Goal: Task Accomplishment & Management: Complete application form

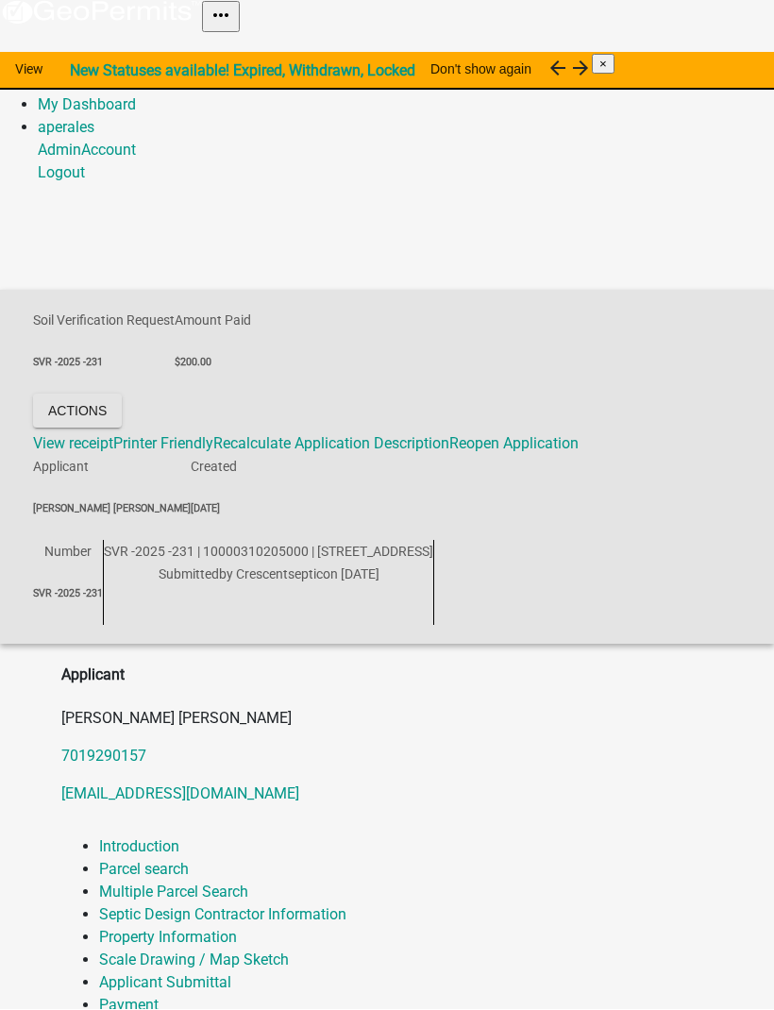
scroll to position [1, 0]
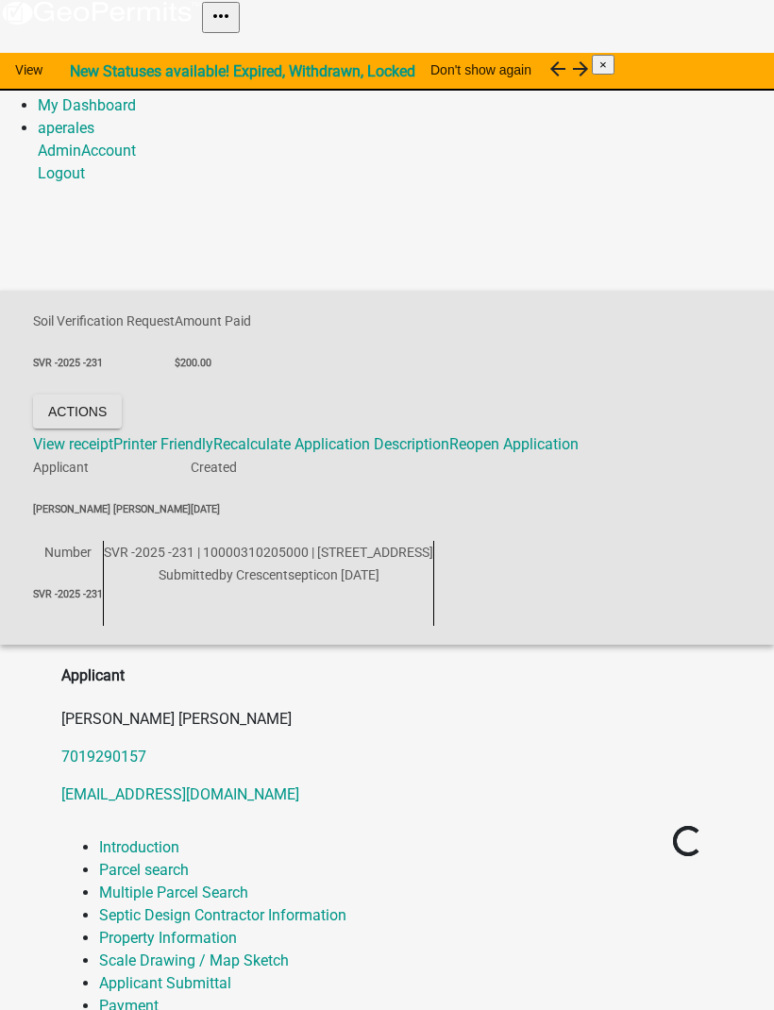
click at [81, 74] on link "Admin" at bounding box center [59, 83] width 43 height 18
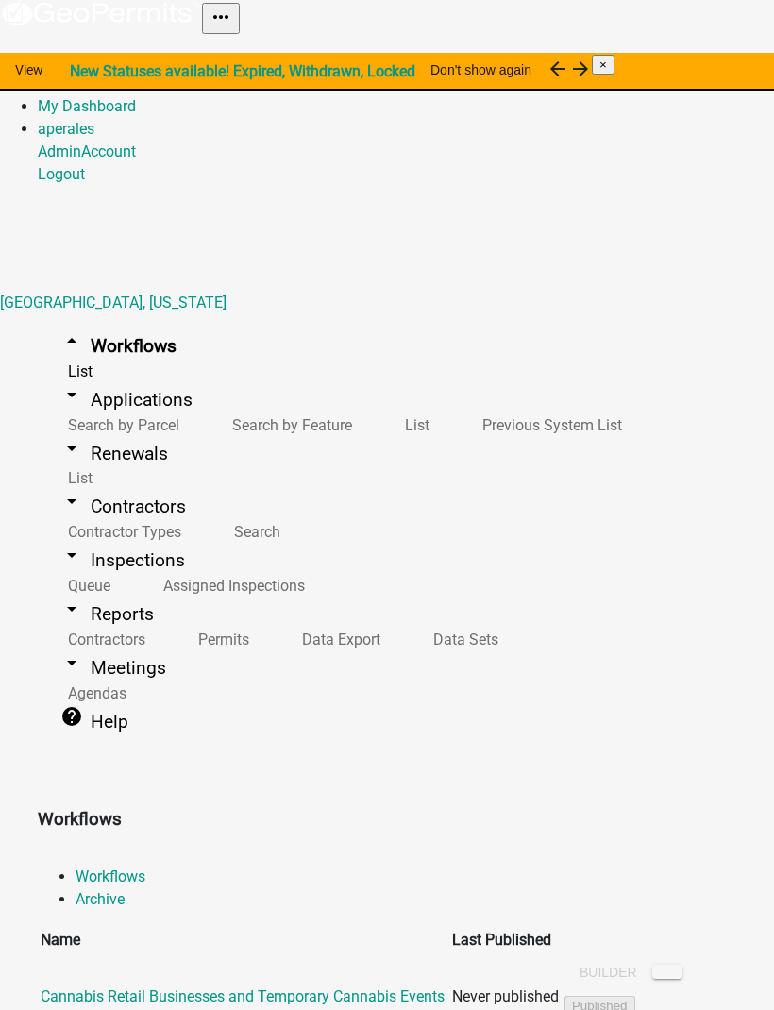
click at [106, 377] on link "arrow_drop_down Applications" at bounding box center [126, 399] width 177 height 44
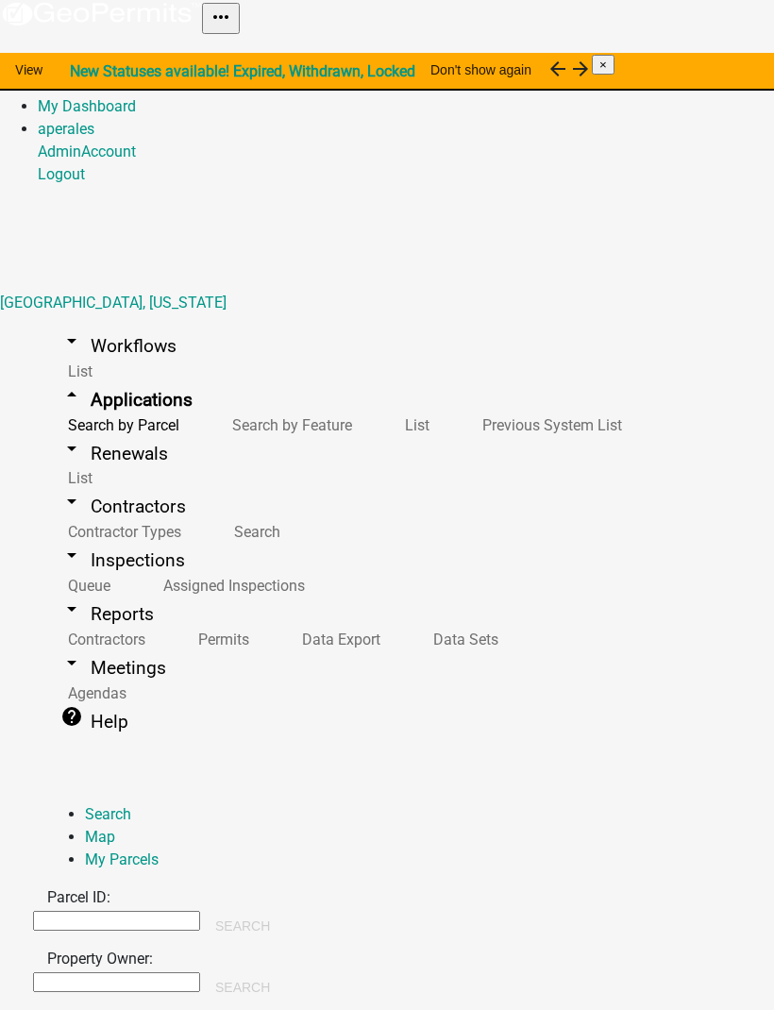
click at [200, 911] on input "Parcel ID:" at bounding box center [116, 921] width 167 height 20
click at [285, 909] on button "Search" at bounding box center [242, 926] width 85 height 34
click at [200, 910] on input "4900030017006" at bounding box center [116, 920] width 167 height 20
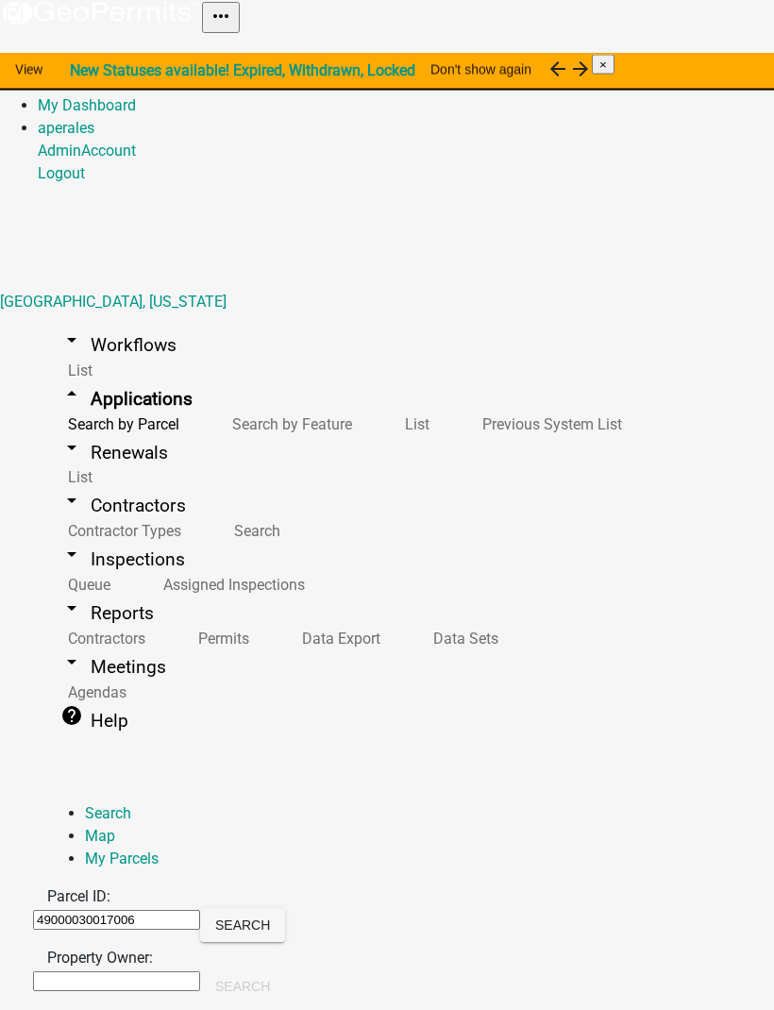
type input "49000030017006"
click at [285, 909] on button "Search" at bounding box center [242, 926] width 85 height 34
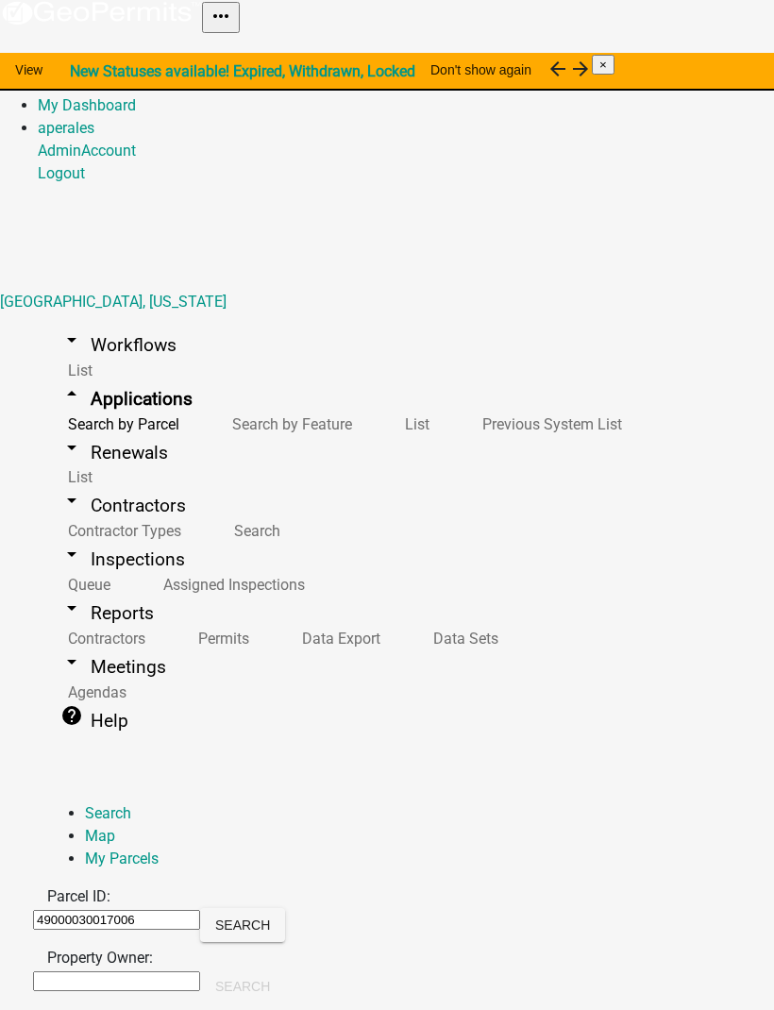
scroll to position [400, 0]
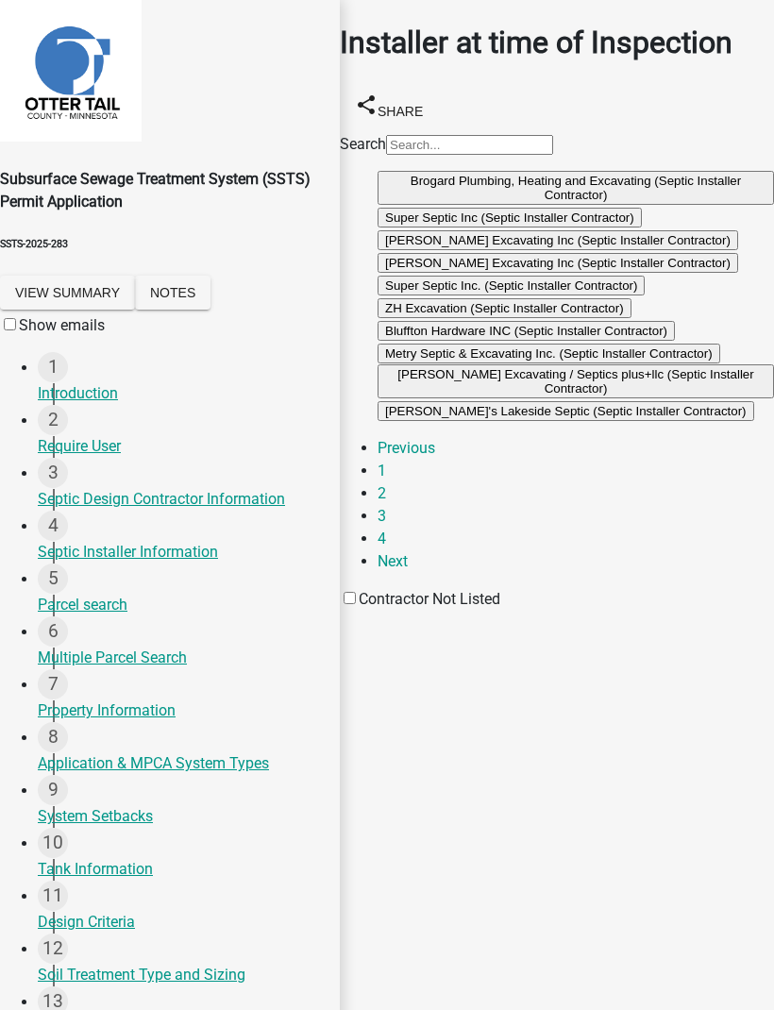
click at [408, 205] on button "Brogard Plumbing, Heating and Excavating (Septic Installer Contractor)" at bounding box center [575, 188] width 396 height 34
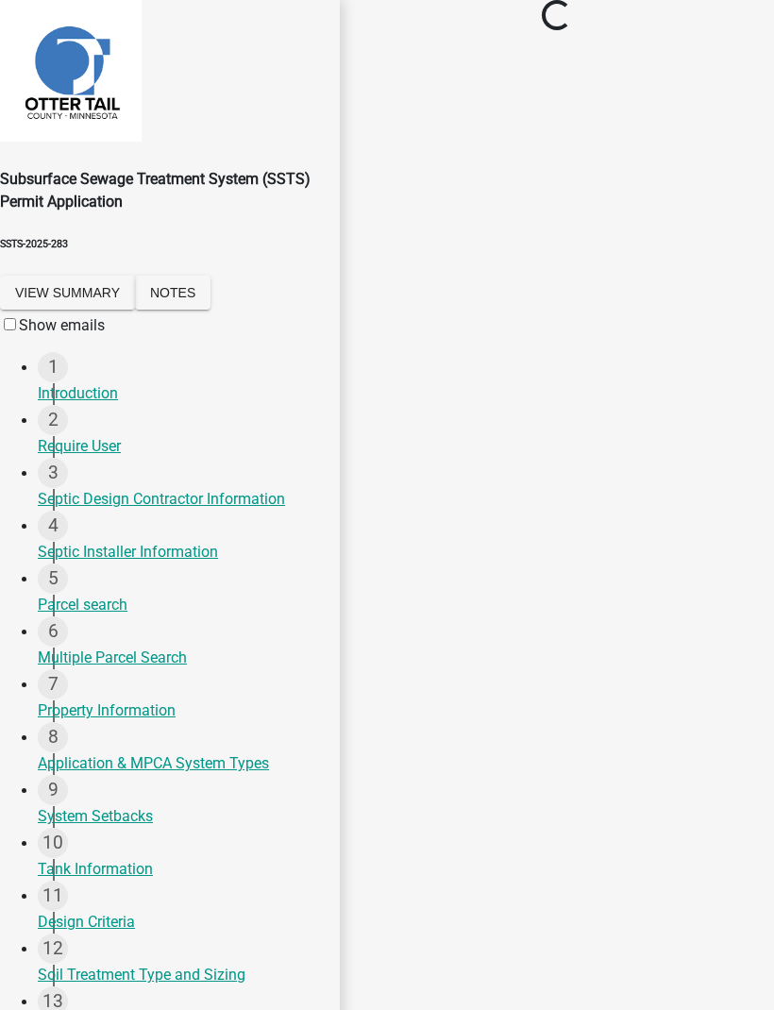
select select "710d5f49-2663-4e73-9718-d0c4e189f5ed"
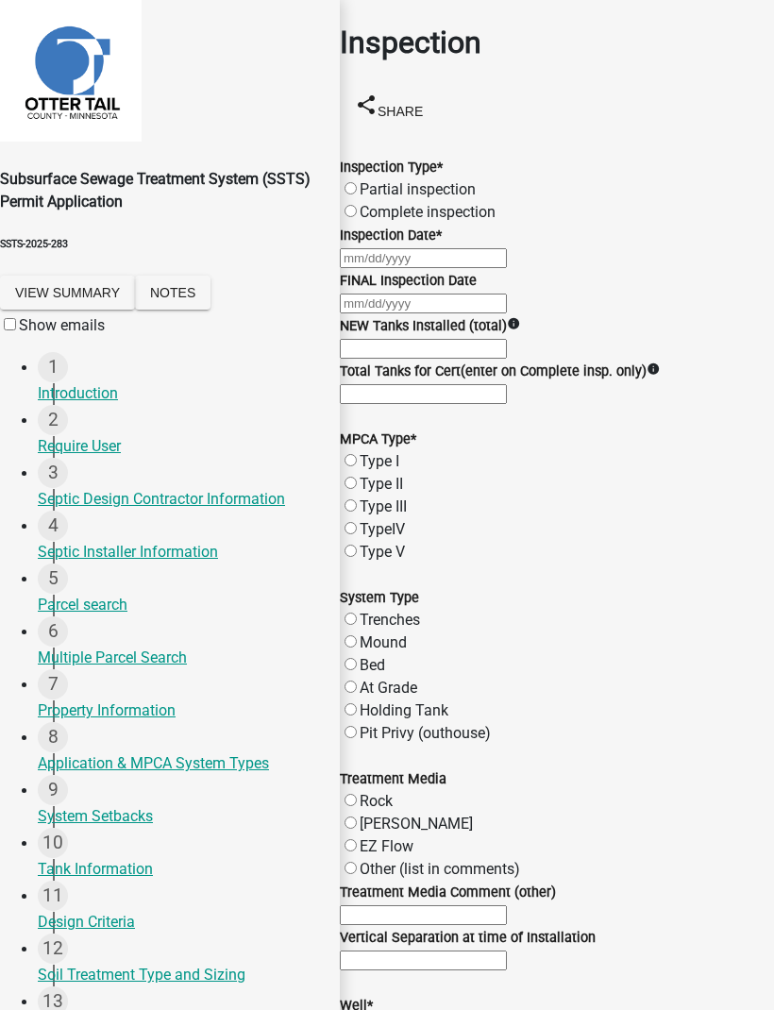
click at [367, 203] on label "Complete inspection" at bounding box center [428, 212] width 136 height 18
click at [357, 205] on input "Complete inspection" at bounding box center [350, 211] width 12 height 12
radio input "true"
click at [403, 269] on div at bounding box center [557, 257] width 434 height 23
select select "8"
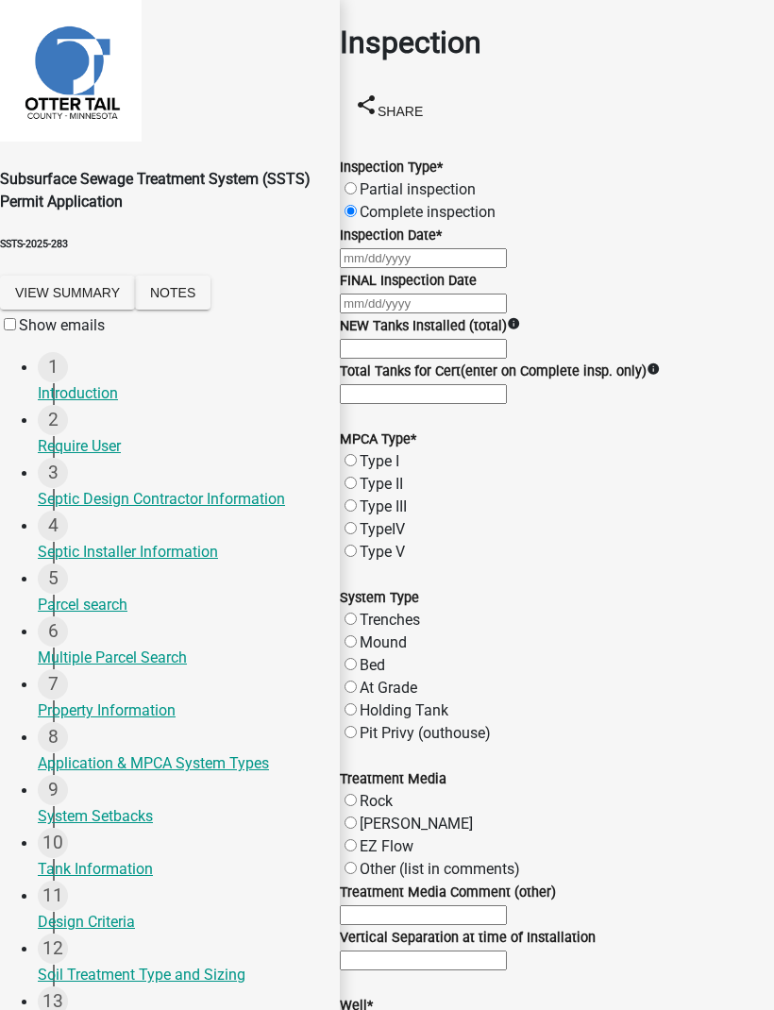
select select "2025"
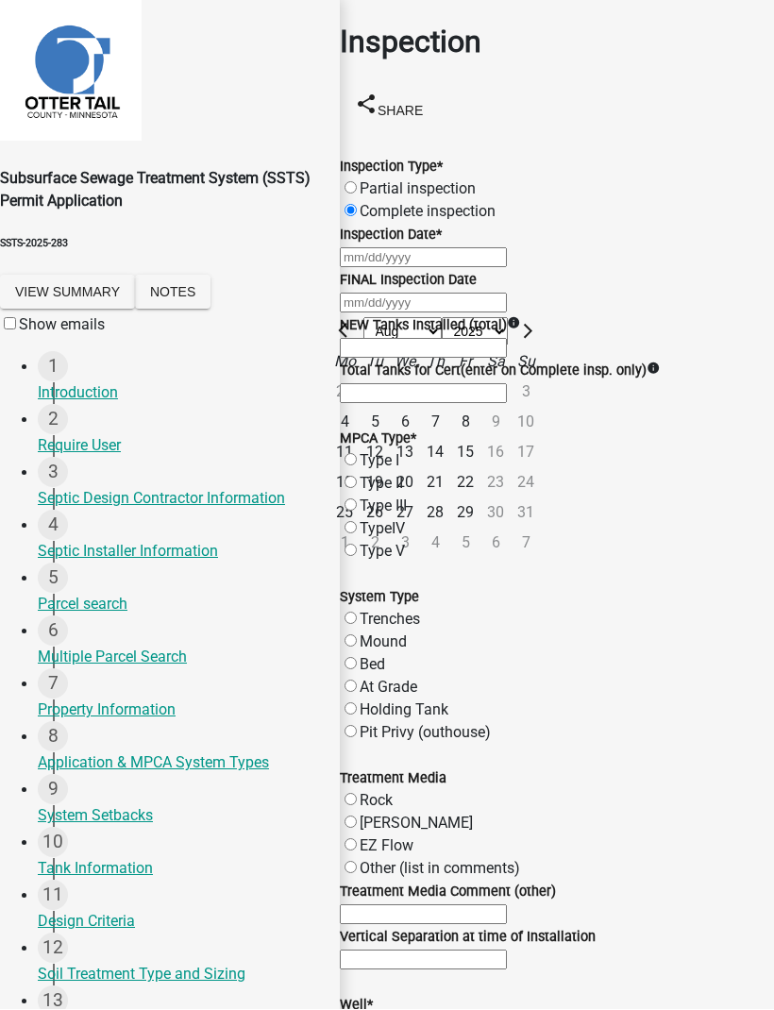
click at [450, 478] on div "21" at bounding box center [435, 483] width 30 height 30
type input "[DATE]"
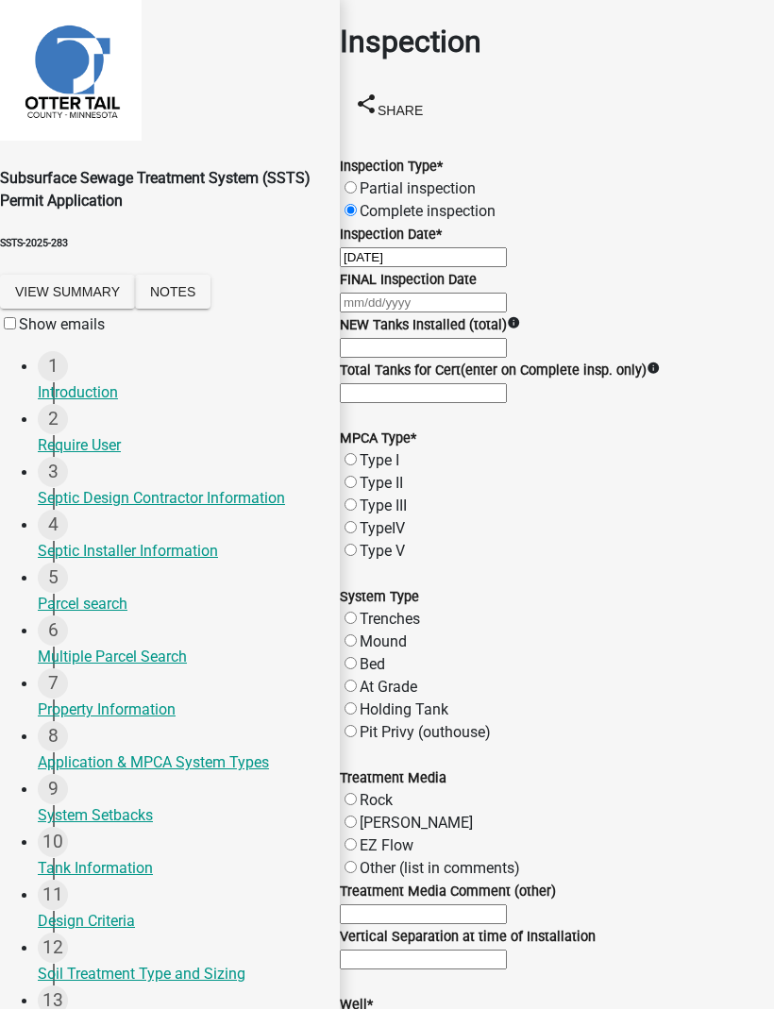
click at [394, 314] on div at bounding box center [557, 303] width 434 height 23
select select "8"
select select "2025"
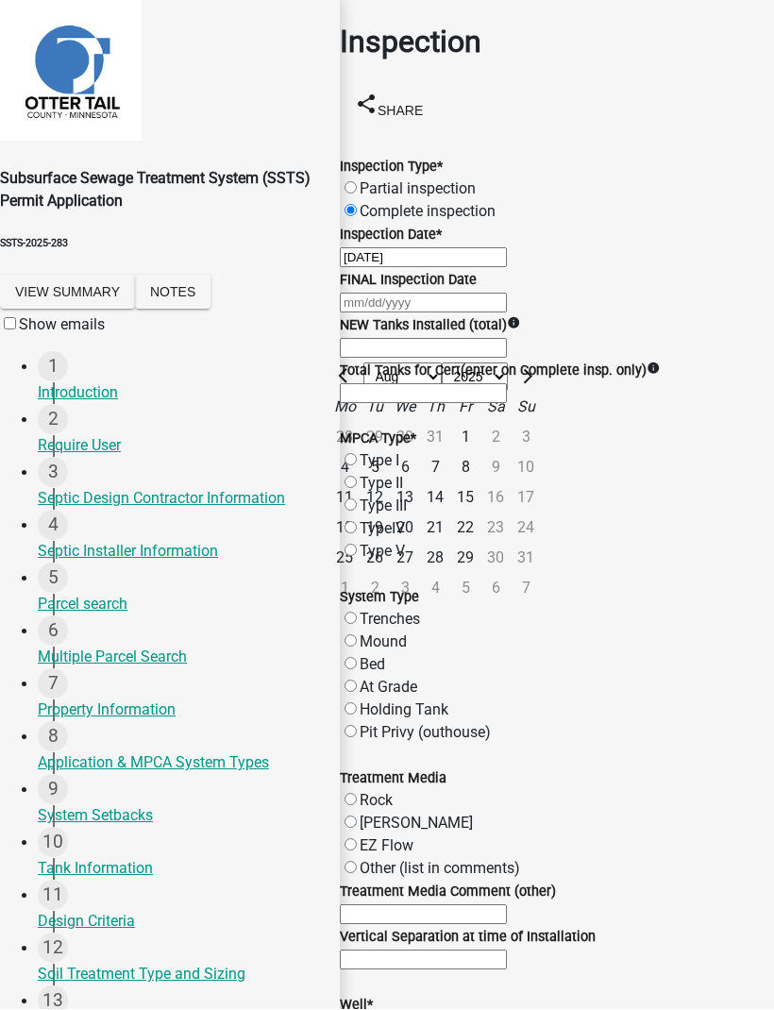
click at [450, 544] on div "21" at bounding box center [435, 528] width 30 height 30
type input "[DATE]"
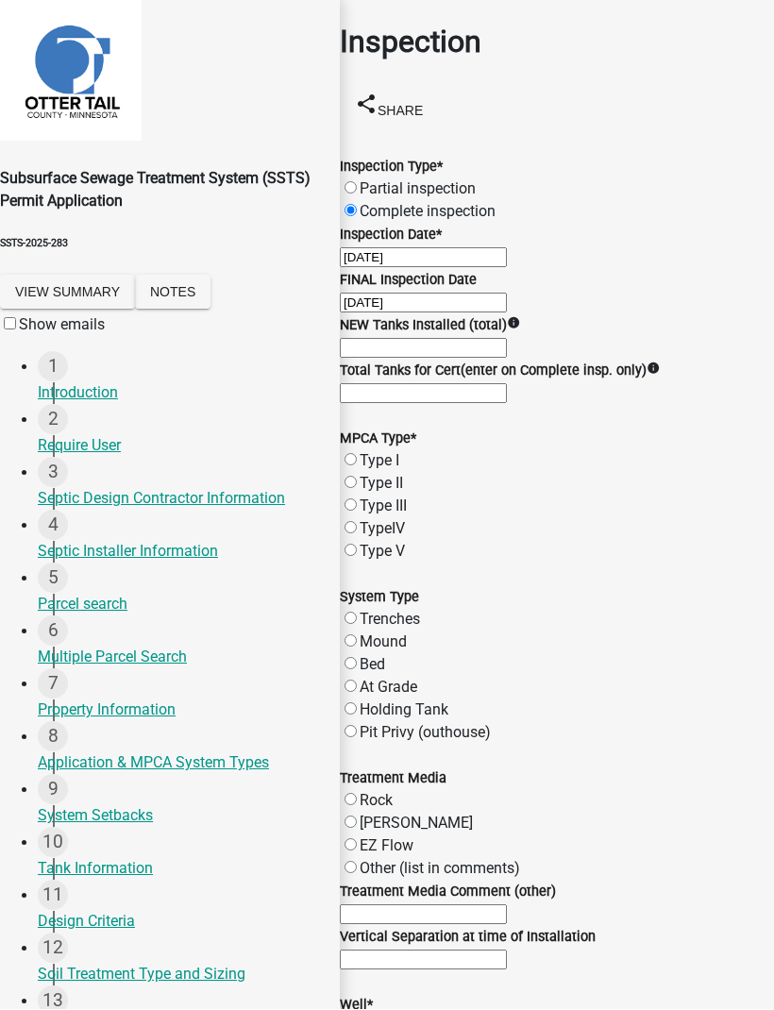
click at [402, 359] on input "text" at bounding box center [423, 349] width 167 height 20
type input "1"
click at [507, 404] on input "Total Tanks for Cert(enter on Complete insp. only)" at bounding box center [423, 394] width 167 height 20
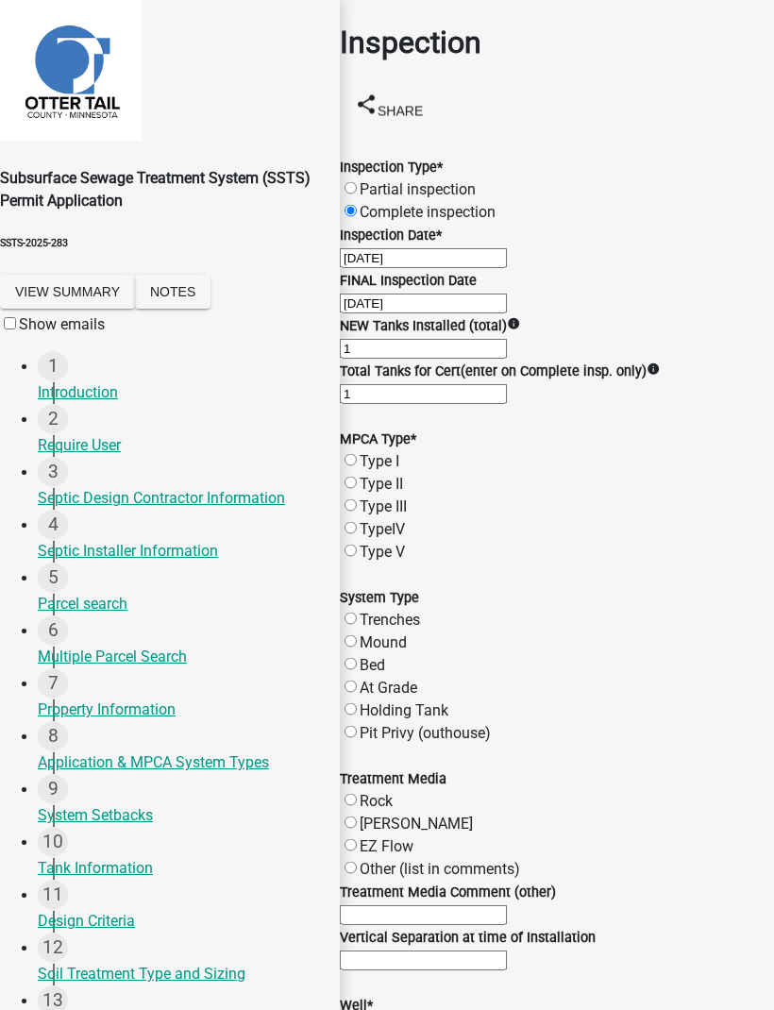
type input "1"
click at [354, 410] on div "MPCA Type * Type I Type II Type III TypeIV Type V" at bounding box center [557, 484] width 462 height 159
click at [372, 452] on label "Type I" at bounding box center [380, 461] width 40 height 18
click at [357, 454] on input "Type I" at bounding box center [350, 460] width 12 height 12
radio input "true"
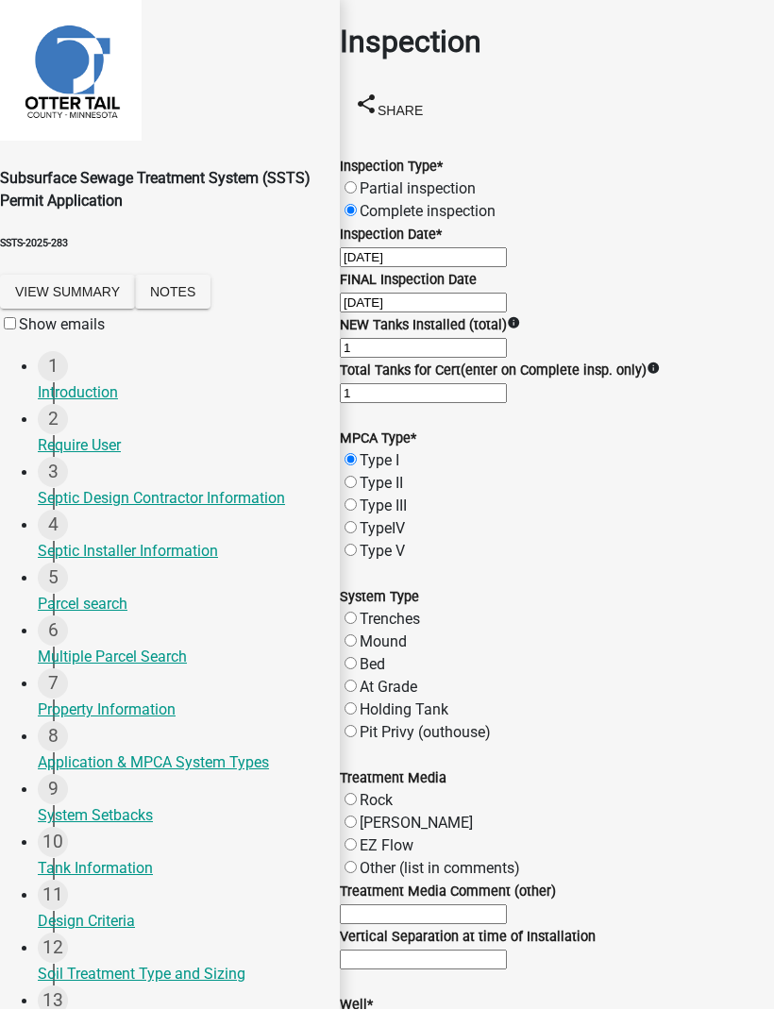
click at [362, 611] on label "Trenches" at bounding box center [390, 620] width 60 height 18
click at [357, 612] on input "Trenches" at bounding box center [350, 618] width 12 height 12
radio input "true"
click at [368, 814] on label "[PERSON_NAME]" at bounding box center [416, 823] width 113 height 18
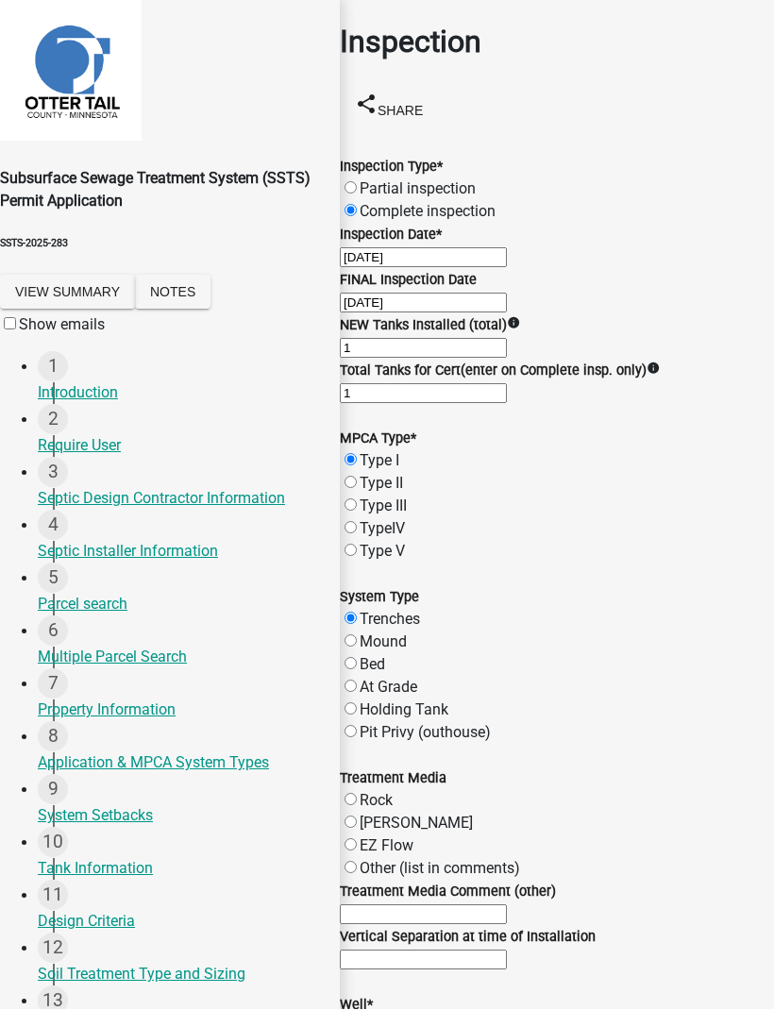
click at [357, 816] on input "[PERSON_NAME]" at bounding box center [350, 822] width 12 height 12
radio input "true"
click at [507, 950] on input "text" at bounding box center [423, 960] width 167 height 20
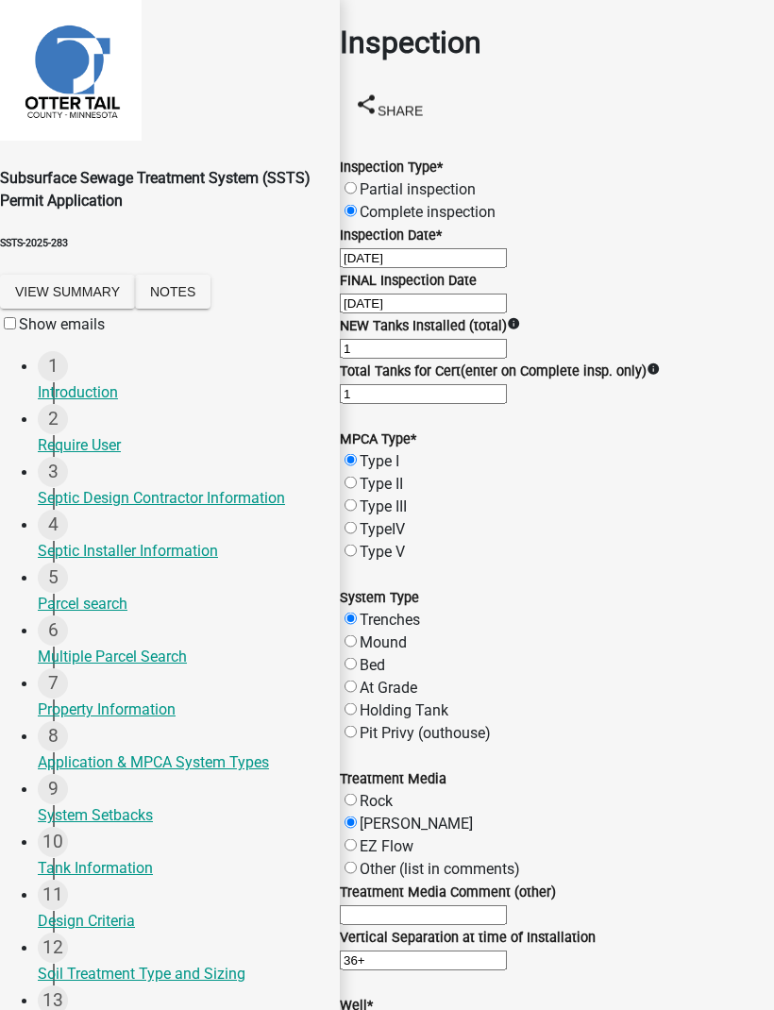
type input "36+"
click at [386, 1009] on label "Well installed at time of inspection" at bounding box center [474, 1027] width 229 height 18
click at [357, 1009] on input "Well installed at time of inspection" at bounding box center [350, 1026] width 12 height 12
radio input "true"
type input "36"
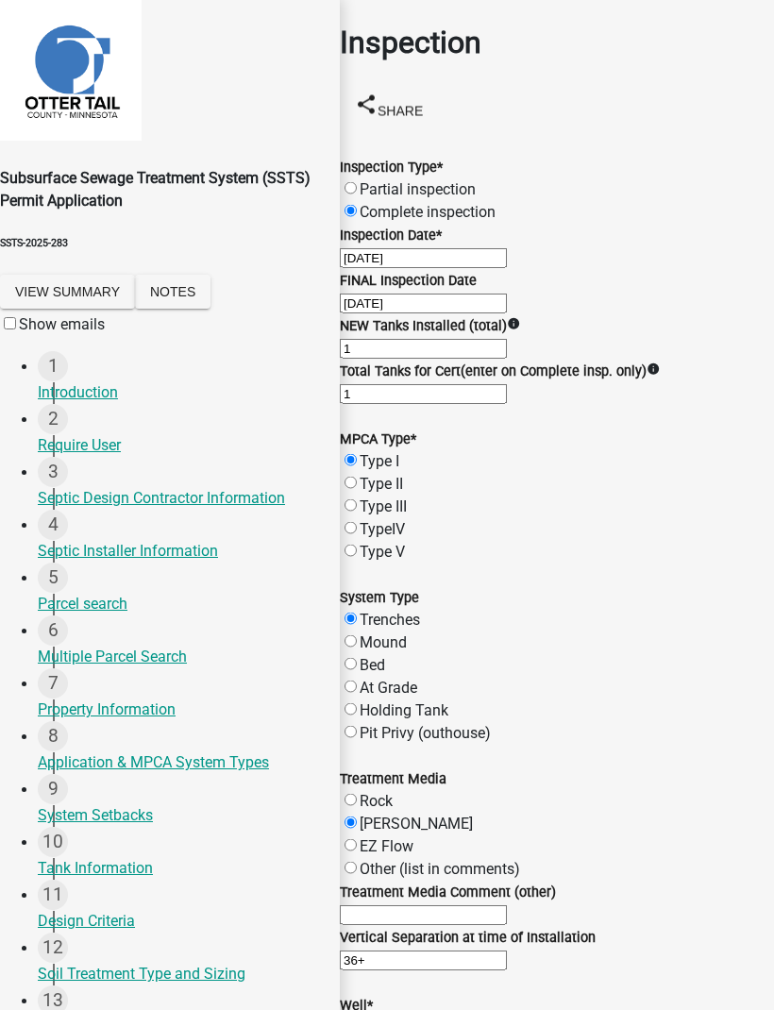
radio input "true"
type input "88"
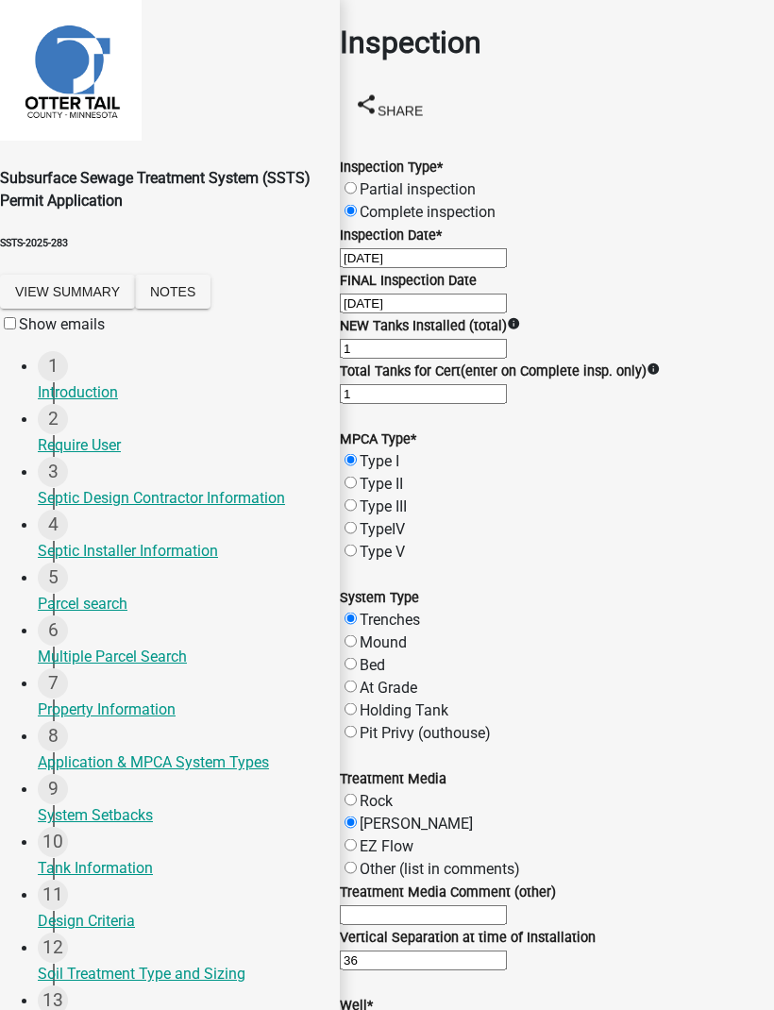
radio input "true"
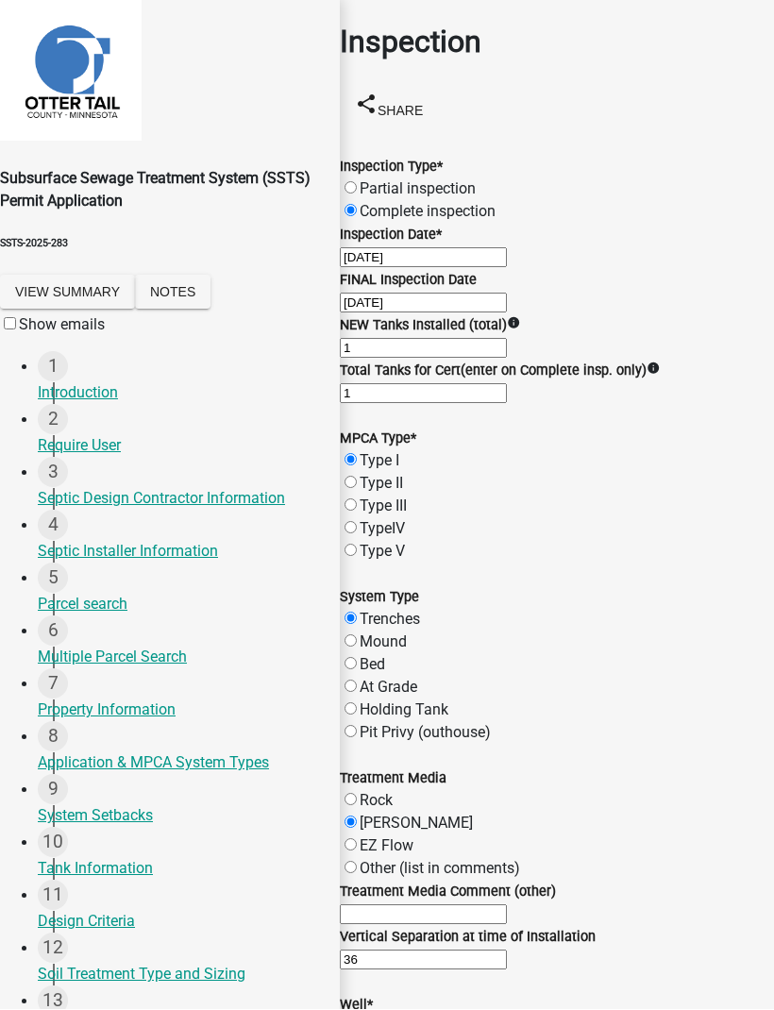
select select "64cc3fb4-2a84-49c8-ae2d-a7b3072cebaf"
select select "6979e2cf-acfc-4aeb-b273-cede3e7f0b0f"
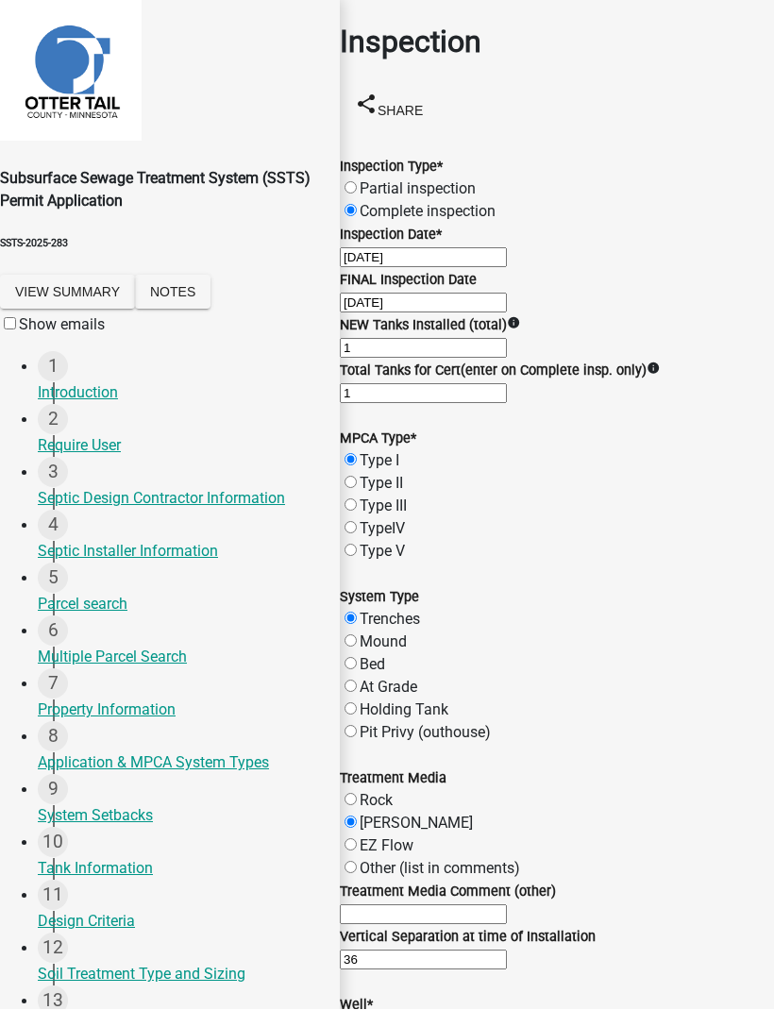
select select "fc504d62-a492-4196-a78d-ce00230c60b4"
radio input "true"
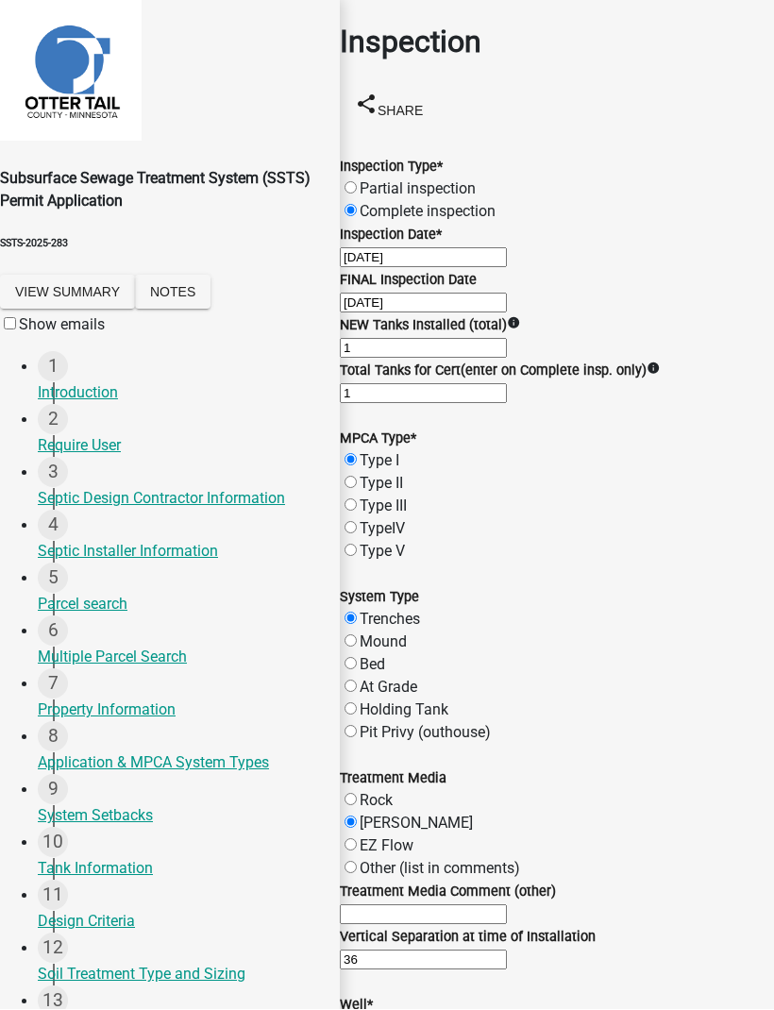
radio input "true"
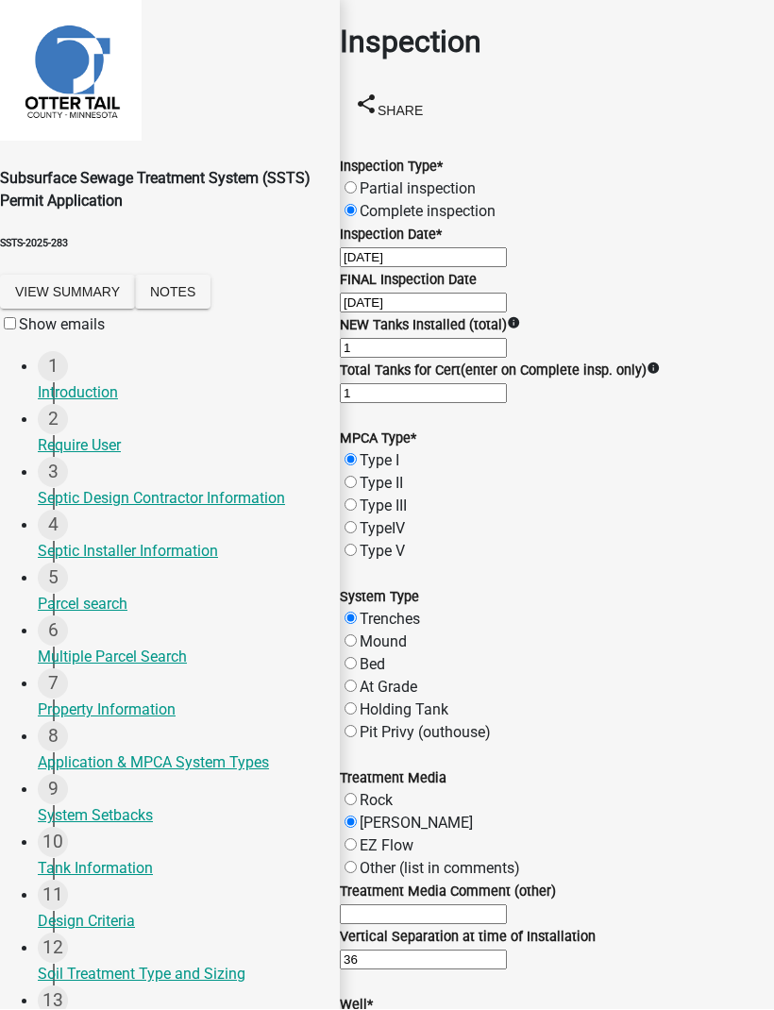
radio input "true"
